Goal: Information Seeking & Learning: Learn about a topic

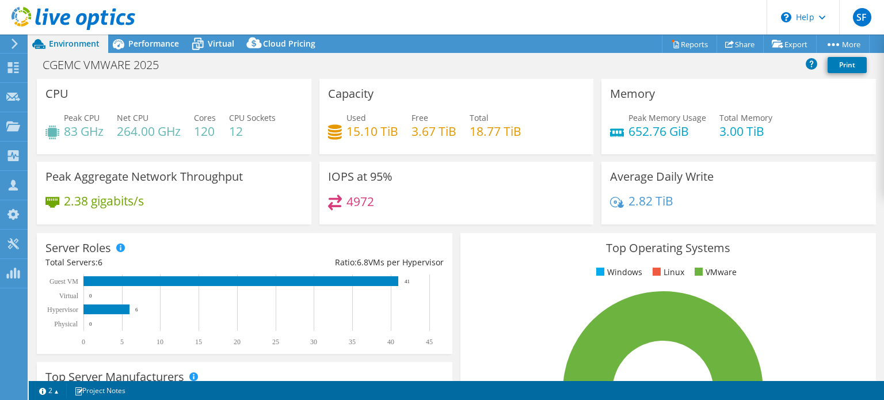
select select "USEast"
select select "USD"
click at [223, 42] on span "Virtual" at bounding box center [221, 43] width 26 height 11
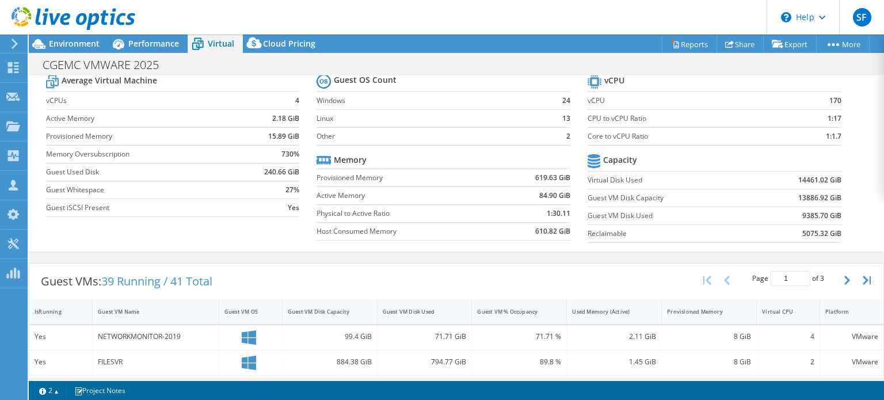
scroll to position [35, 0]
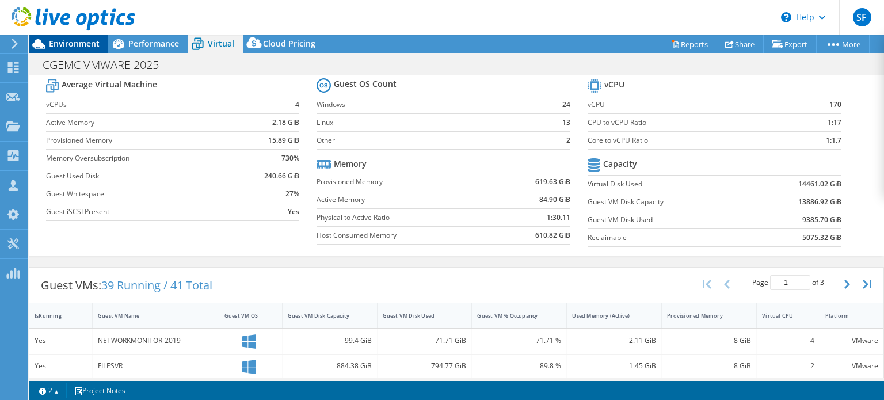
click at [76, 43] on span "Environment" at bounding box center [74, 43] width 51 height 11
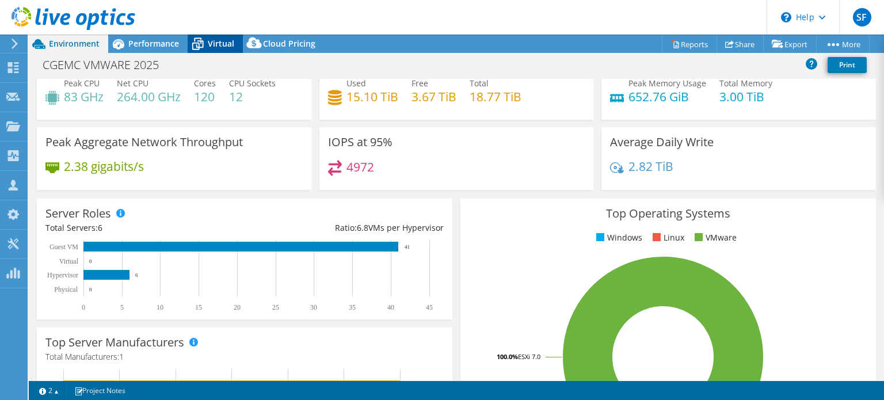
click at [214, 44] on span "Virtual" at bounding box center [221, 43] width 26 height 11
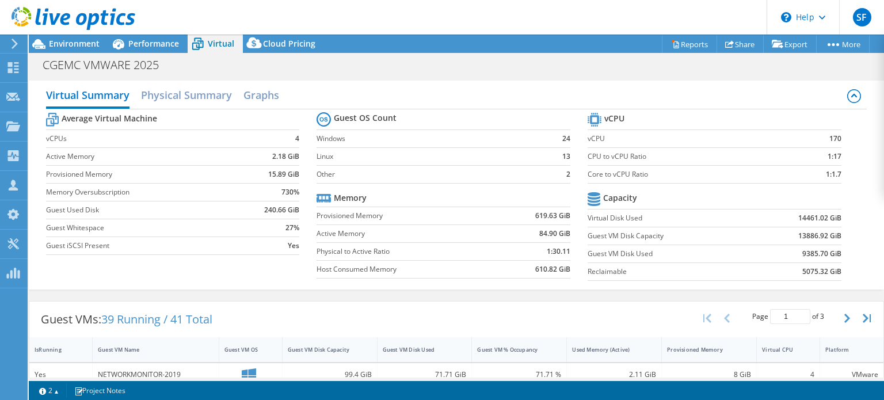
scroll to position [0, 0]
click at [82, 44] on span "Environment" at bounding box center [74, 43] width 51 height 11
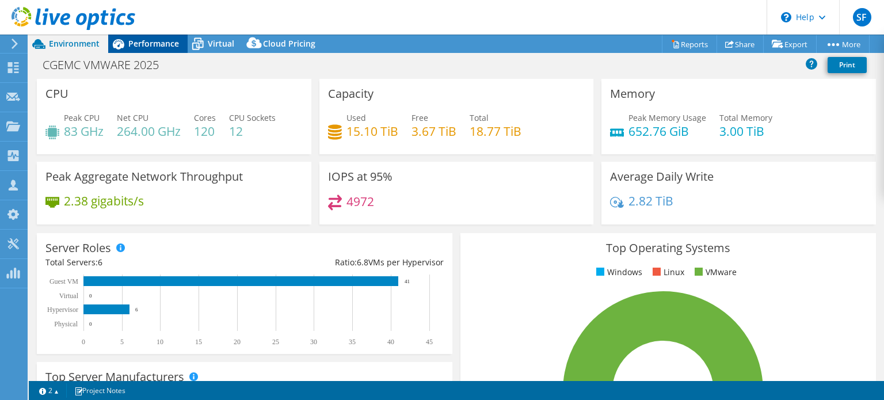
click at [143, 43] on span "Performance" at bounding box center [153, 43] width 51 height 11
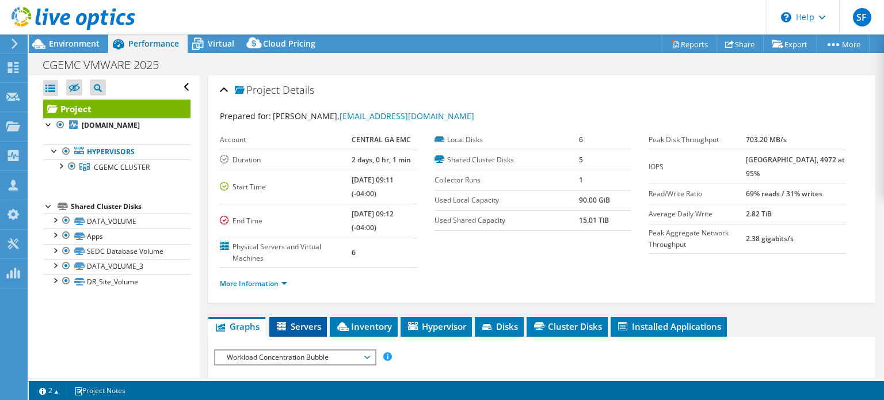
click at [303, 321] on span "Servers" at bounding box center [298, 327] width 46 height 12
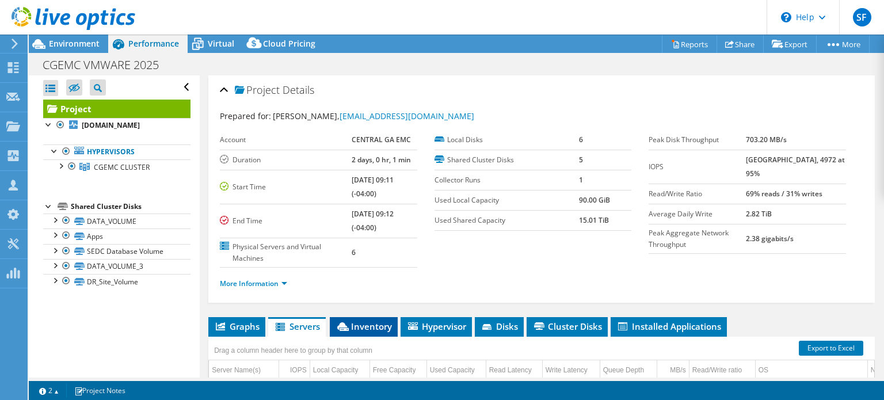
click at [375, 325] on span "Inventory" at bounding box center [364, 327] width 56 height 12
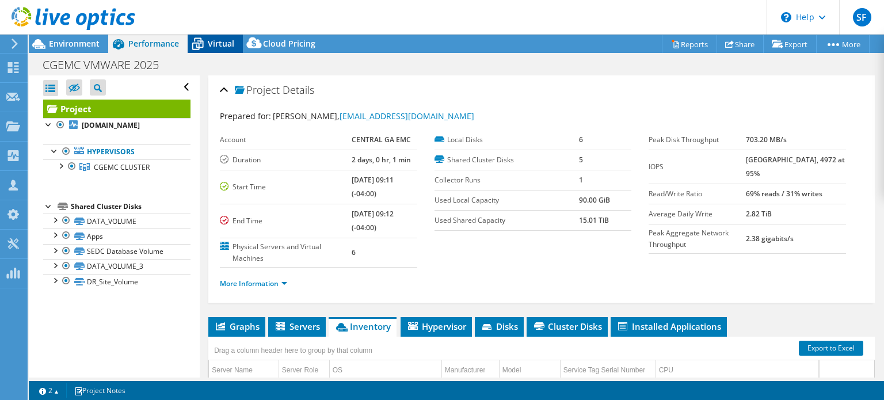
click at [220, 44] on span "Virtual" at bounding box center [221, 43] width 26 height 11
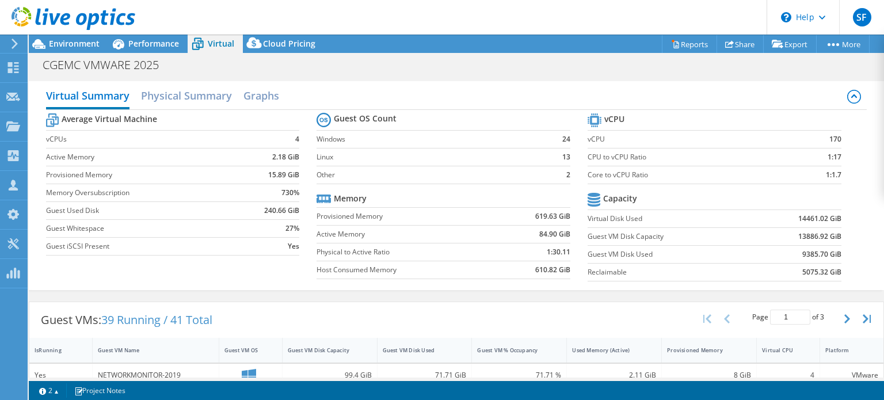
click at [72, 38] on div at bounding box center [67, 19] width 135 height 39
click at [81, 43] on span "Environment" at bounding box center [74, 43] width 51 height 11
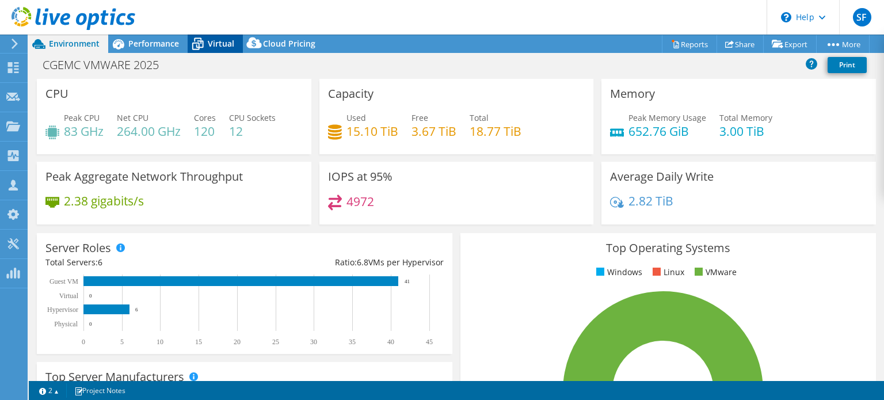
click at [208, 41] on span "Virtual" at bounding box center [221, 43] width 26 height 11
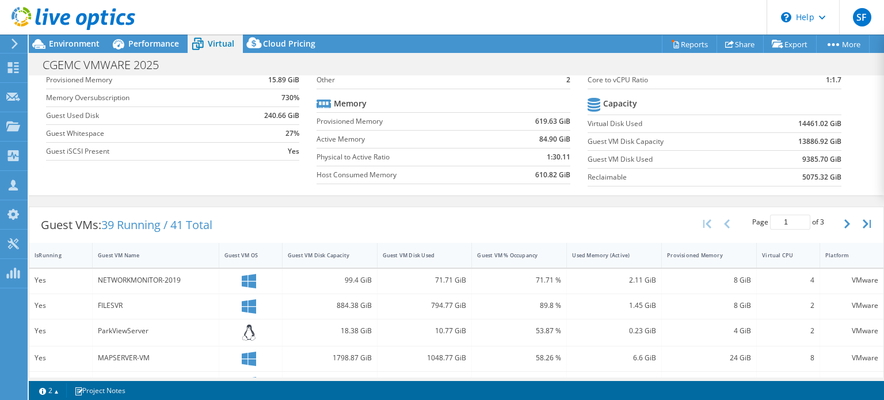
scroll to position [96, 0]
click at [839, 218] on button "button" at bounding box center [849, 223] width 20 height 22
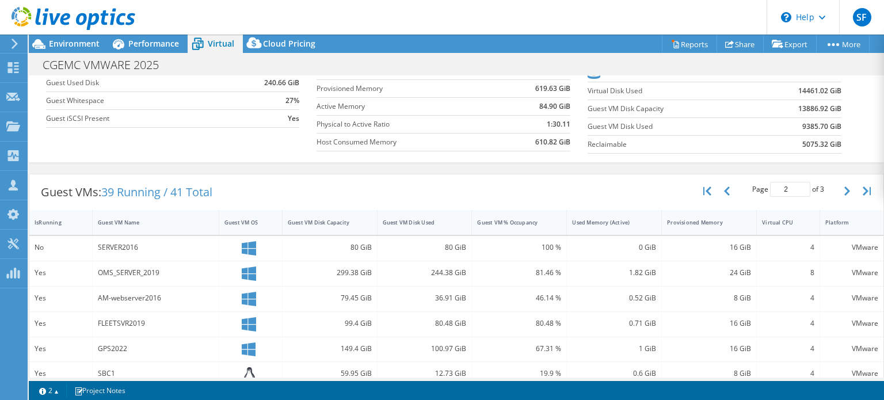
scroll to position [124, 0]
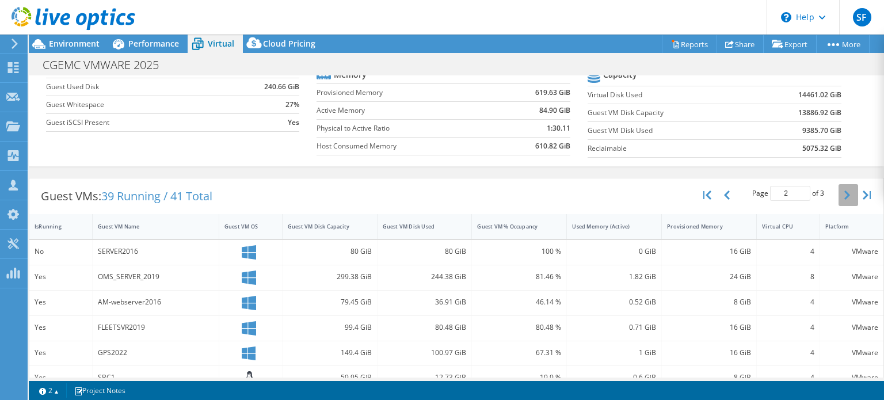
click at [844, 191] on icon "button" at bounding box center [847, 195] width 6 height 9
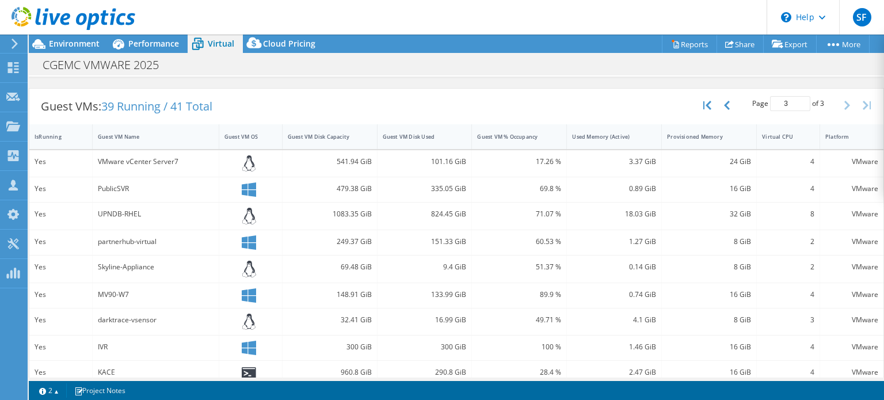
scroll to position [215, 0]
click at [724, 102] on icon "button" at bounding box center [727, 103] width 6 height 9
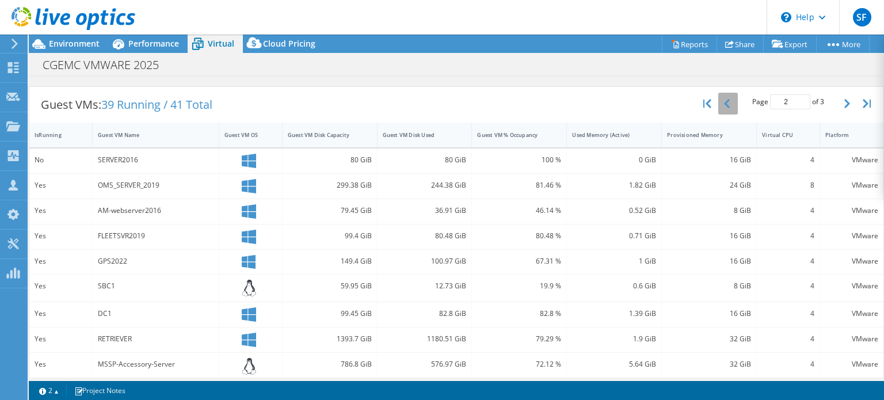
click at [724, 102] on icon "button" at bounding box center [727, 103] width 6 height 9
type input "1"
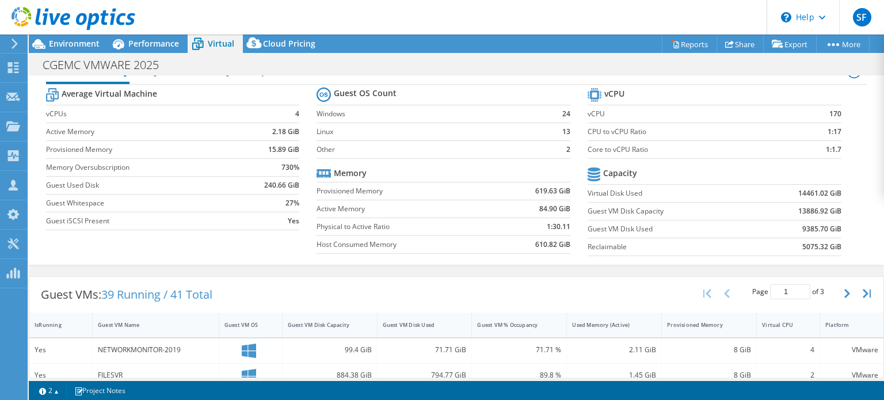
scroll to position [0, 0]
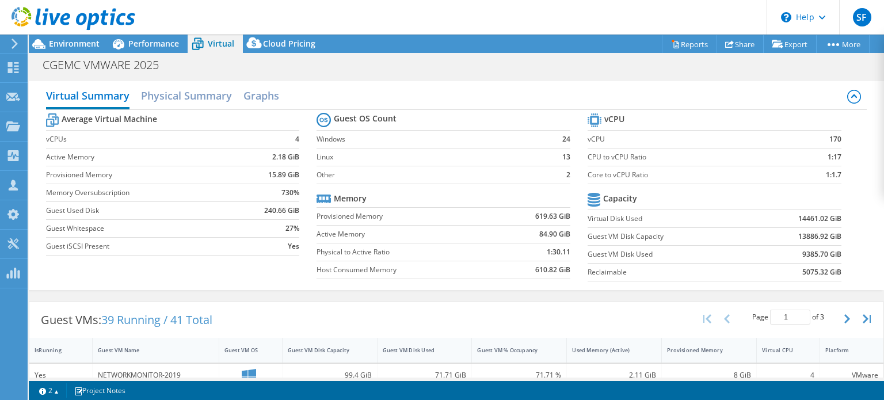
click at [212, 41] on span "Virtual" at bounding box center [221, 43] width 26 height 11
click at [856, 9] on span "SF" at bounding box center [862, 17] width 18 height 18
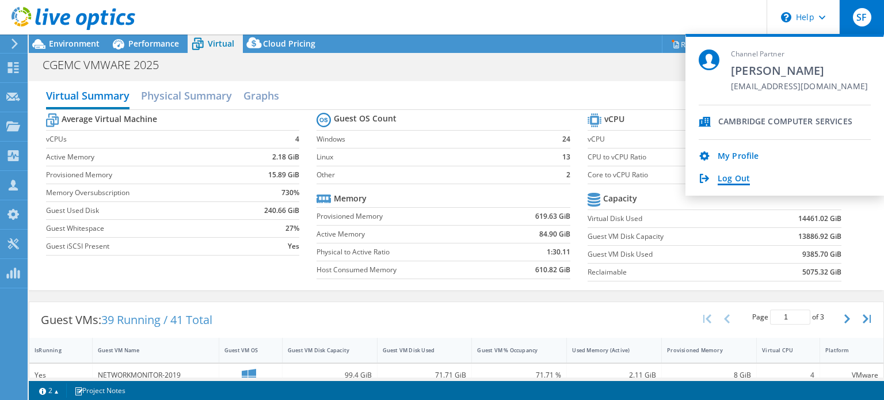
click at [728, 179] on link "Log Out" at bounding box center [734, 179] width 32 height 11
